Goal: Task Accomplishment & Management: Manage account settings

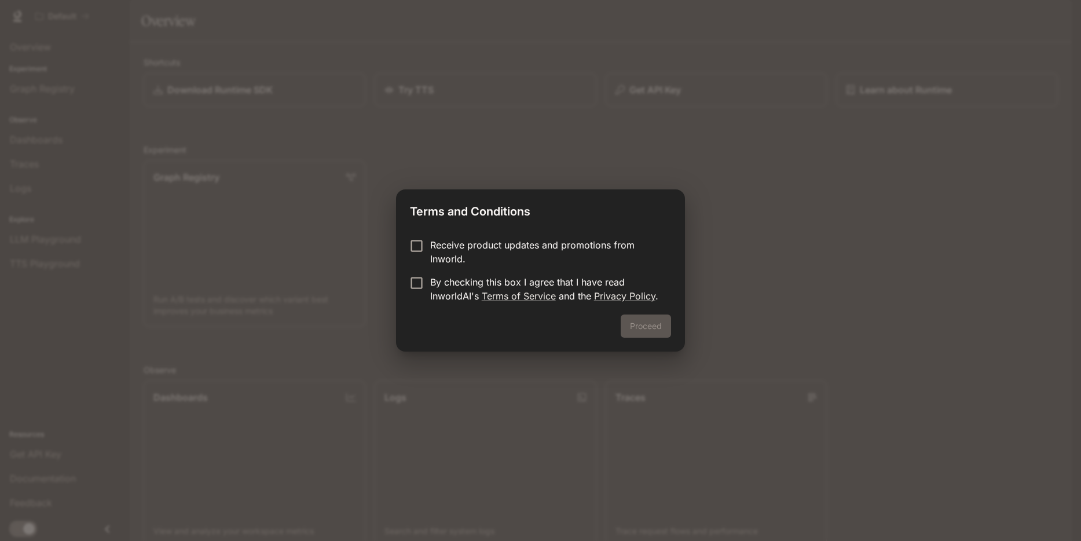
click at [463, 280] on p "By checking this box I agree that I have read InworldAI's Terms of Service and …" at bounding box center [546, 289] width 232 height 28
click at [635, 317] on button "Proceed" at bounding box center [646, 325] width 50 height 23
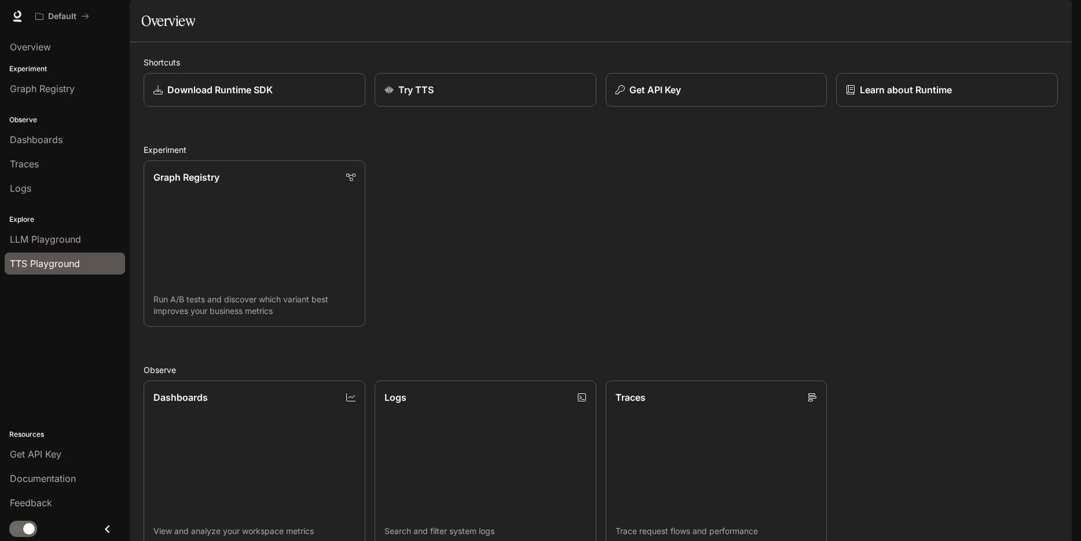
click at [64, 269] on span "TTS Playground" at bounding box center [45, 264] width 70 height 14
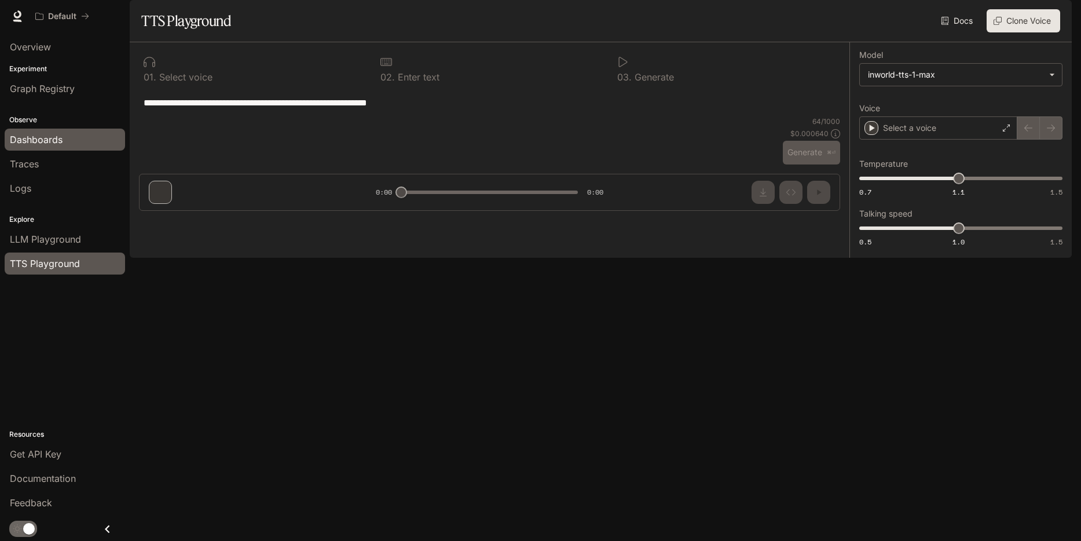
click at [44, 138] on span "Dashboards" at bounding box center [36, 140] width 53 height 14
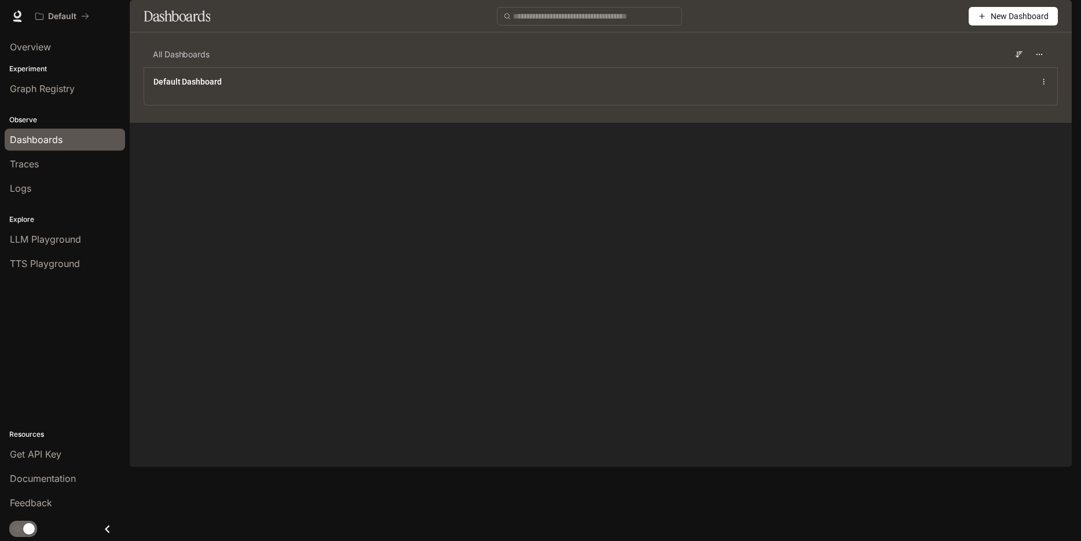
click at [1055, 25] on button "button" at bounding box center [1055, 16] width 23 height 23
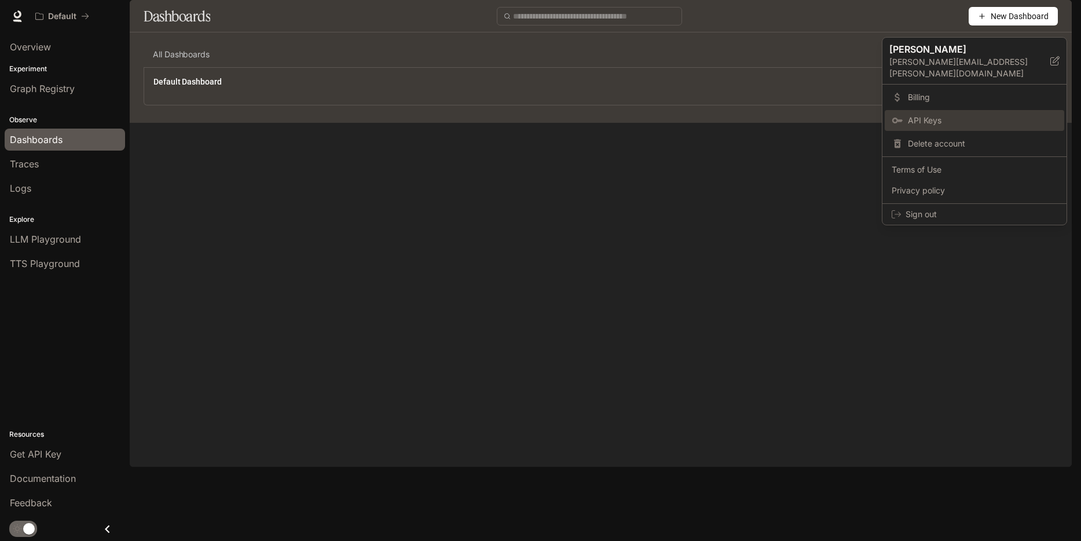
click at [917, 118] on link "API Keys" at bounding box center [975, 120] width 180 height 21
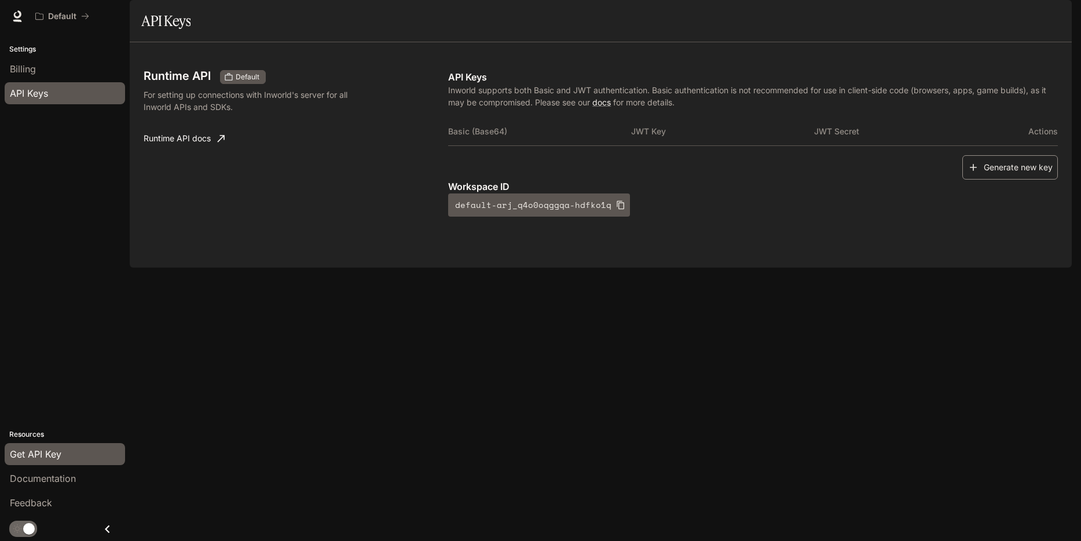
click at [1035, 180] on button "Generate new key" at bounding box center [1010, 167] width 96 height 25
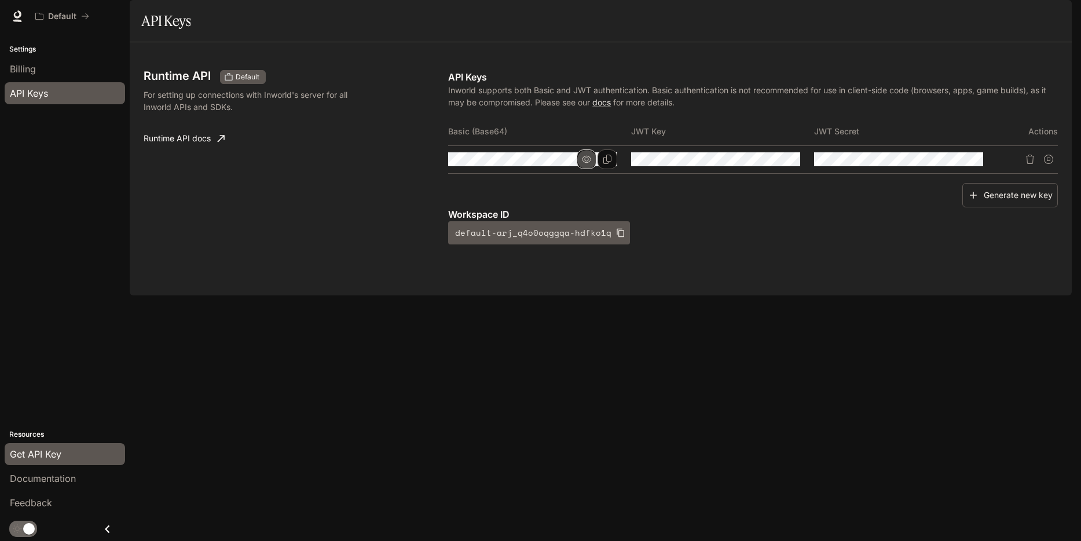
click at [585, 164] on icon "button" at bounding box center [586, 159] width 9 height 9
click at [605, 164] on icon "Copy Basic (Base64)" at bounding box center [607, 159] width 8 height 9
